Goal: Task Accomplishment & Management: Complete application form

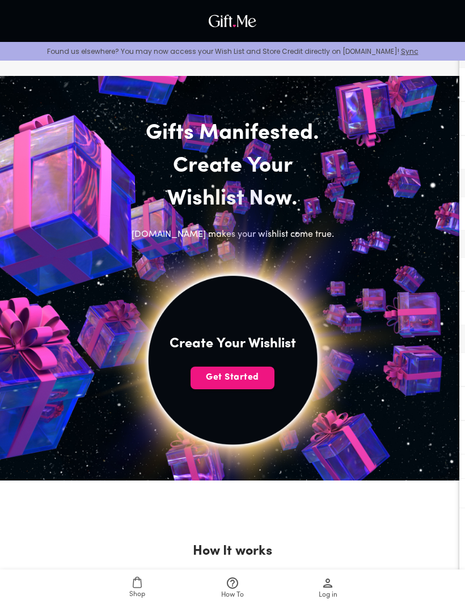
click at [257, 379] on span "Get Started" at bounding box center [233, 377] width 84 height 12
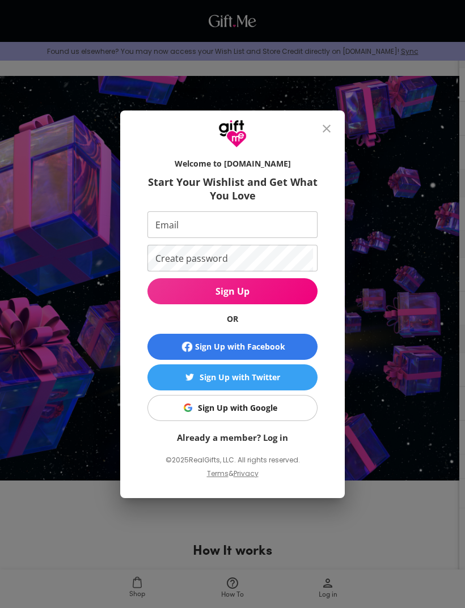
click at [303, 348] on span "Sign Up with Facebook" at bounding box center [232, 347] width 161 height 14
click at [335, 117] on div at bounding box center [232, 129] width 225 height 37
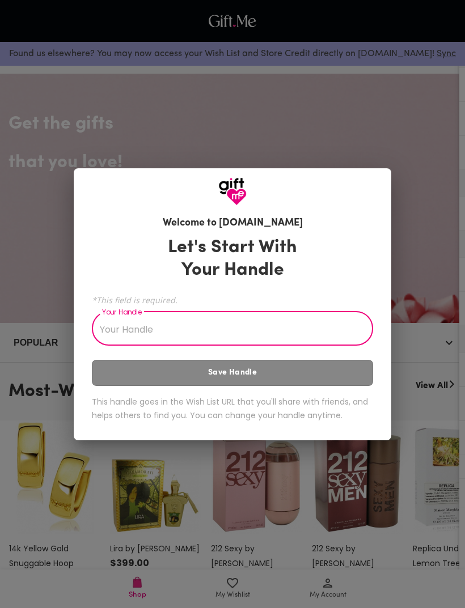
click at [340, 317] on input "Your Handle" at bounding box center [226, 330] width 269 height 32
click at [323, 375] on div "Let's Start With Your Handle *This field is required. Your Handle 21 Your Handl…" at bounding box center [232, 331] width 281 height 200
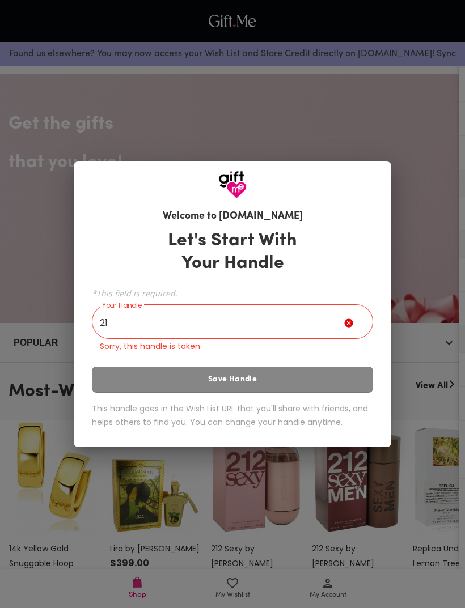
click at [331, 326] on input "21" at bounding box center [218, 323] width 252 height 32
type input "2"
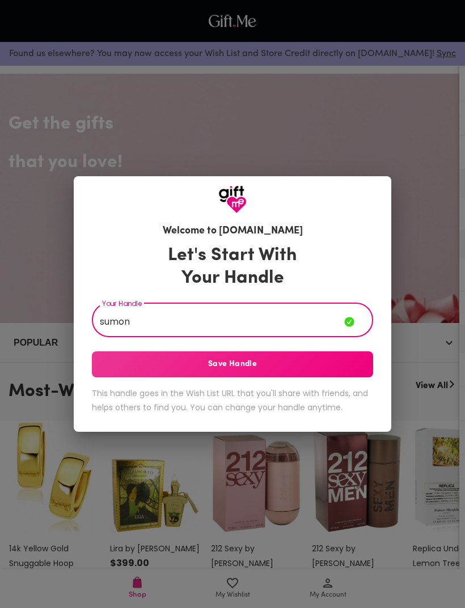
type input "sumon"
click at [362, 365] on span "Save Handle" at bounding box center [232, 364] width 281 height 12
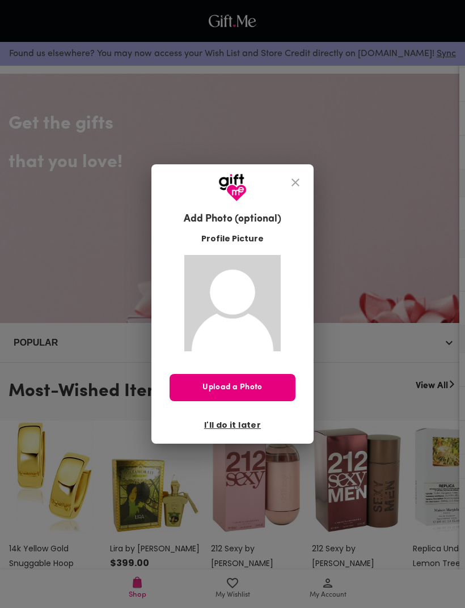
click at [248, 428] on span "I'll do it later" at bounding box center [232, 425] width 57 height 12
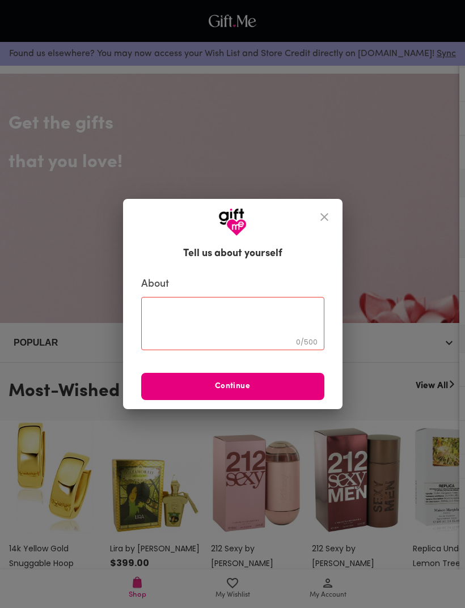
click at [280, 387] on span "Continue" at bounding box center [232, 387] width 183 height 12
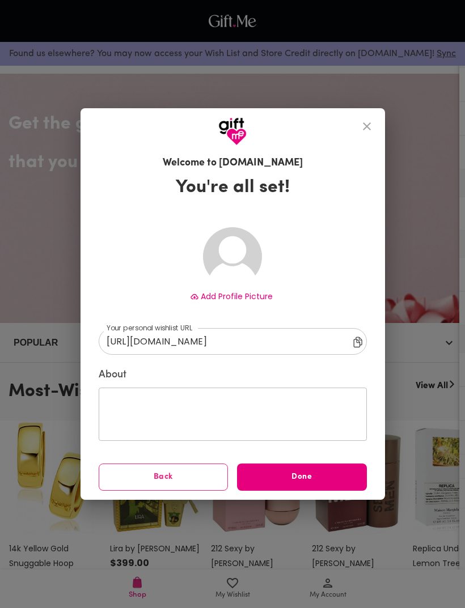
click at [246, 302] on span "Add Profile Picture" at bounding box center [237, 296] width 72 height 11
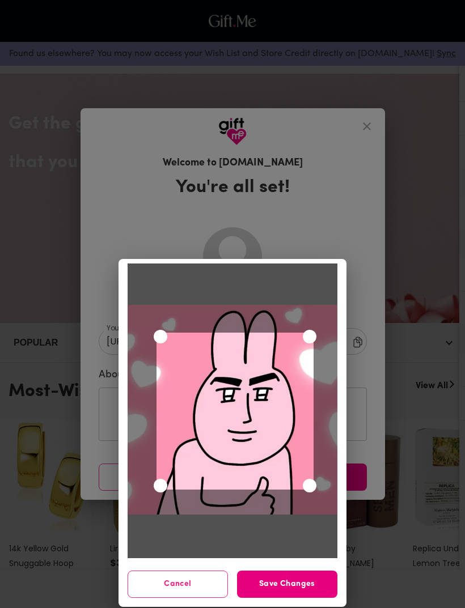
click at [314, 582] on span "Save Changes" at bounding box center [287, 584] width 100 height 12
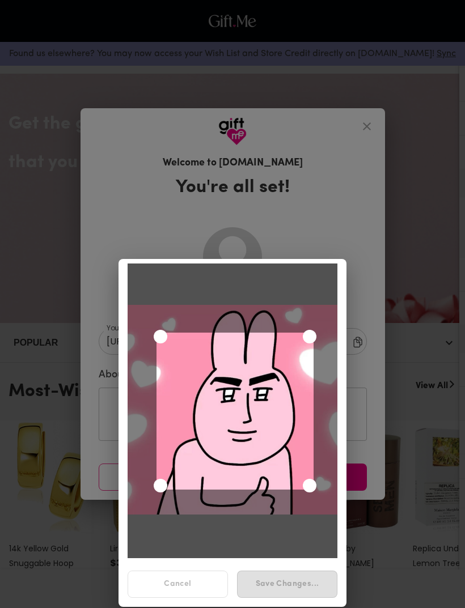
click at [310, 583] on div "Save Changes..." at bounding box center [287, 585] width 109 height 36
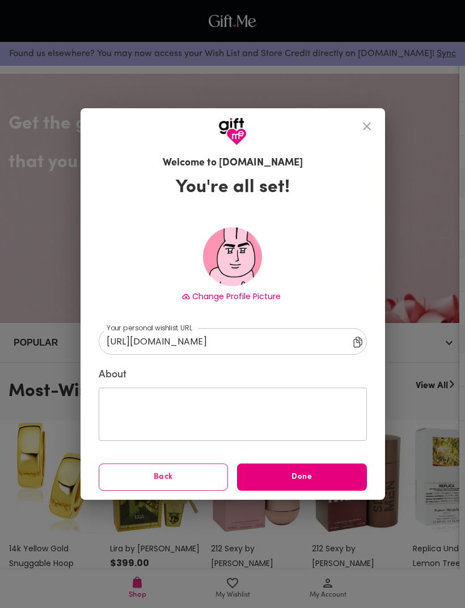
click at [289, 397] on div "​" at bounding box center [233, 414] width 268 height 53
click at [125, 466] on button "Back" at bounding box center [164, 477] width 130 height 27
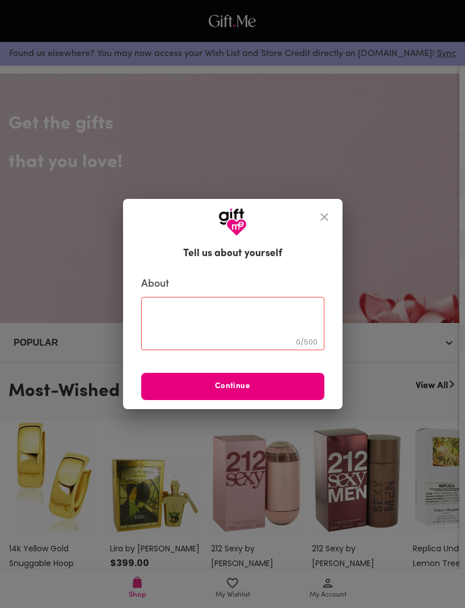
click at [286, 311] on textarea at bounding box center [232, 323] width 167 height 32
type textarea "Make a gift for me!"
click at [157, 390] on span "Continue" at bounding box center [232, 387] width 183 height 12
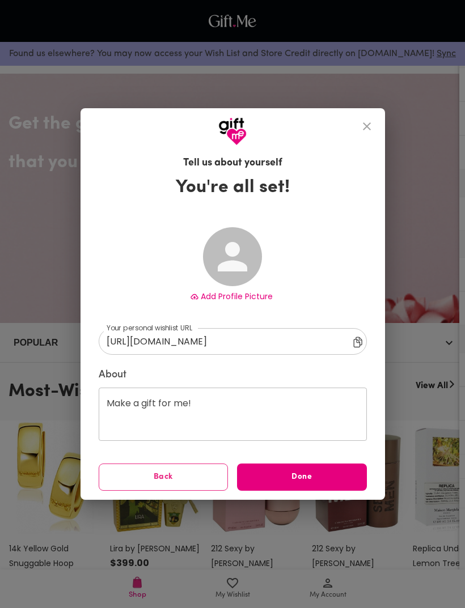
type input "[URL][DOMAIN_NAME]"
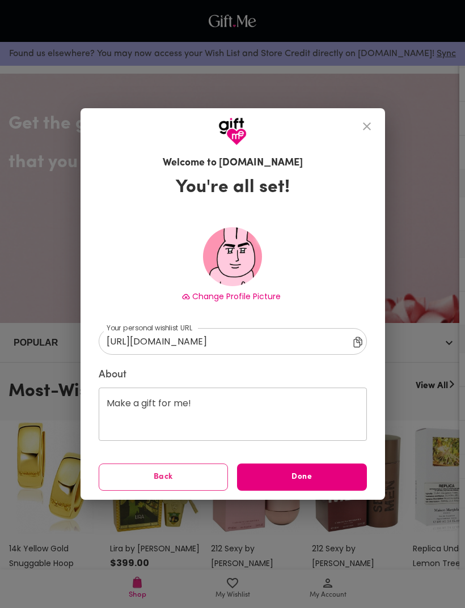
click at [133, 480] on span "Back" at bounding box center [163, 477] width 129 height 12
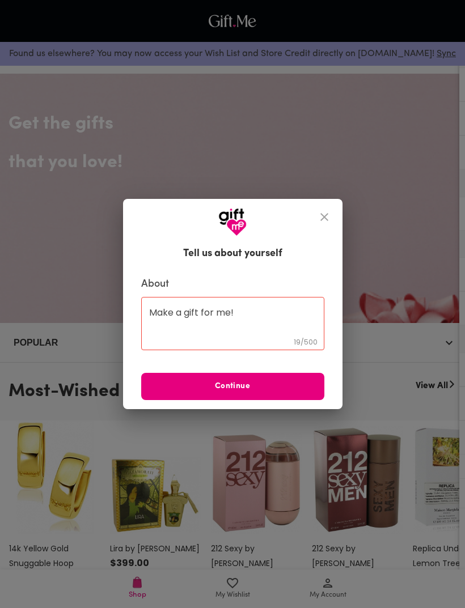
click at [168, 301] on div "Make a gift for me! 19 / 500 ​" at bounding box center [232, 323] width 183 height 53
click at [166, 311] on textarea "Make a gift for me!" at bounding box center [232, 323] width 167 height 32
click at [167, 307] on textarea "Make a gift for me!" at bounding box center [232, 323] width 167 height 32
type textarea "อยากเห็นของขวัญ!"
click at [250, 386] on span "Continue" at bounding box center [232, 387] width 183 height 12
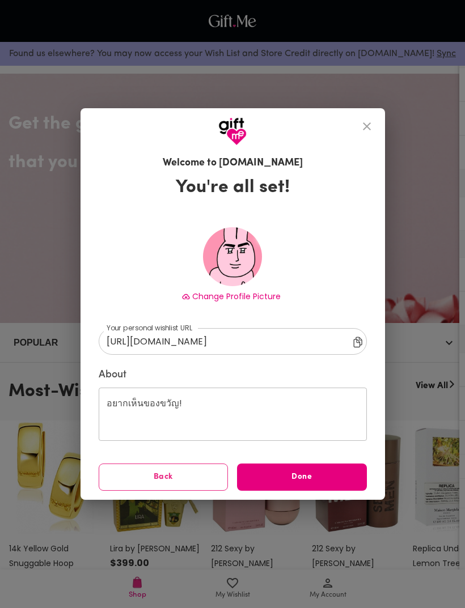
click at [332, 475] on span "Done" at bounding box center [302, 477] width 130 height 12
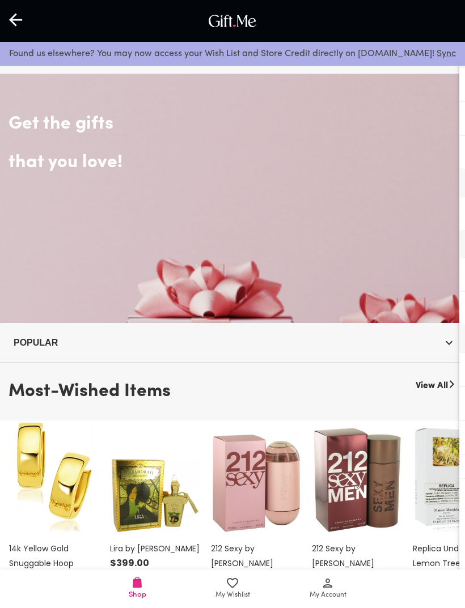
click at [320, 590] on span "My Account" at bounding box center [328, 595] width 37 height 11
